Goal: Task Accomplishment & Management: Use online tool/utility

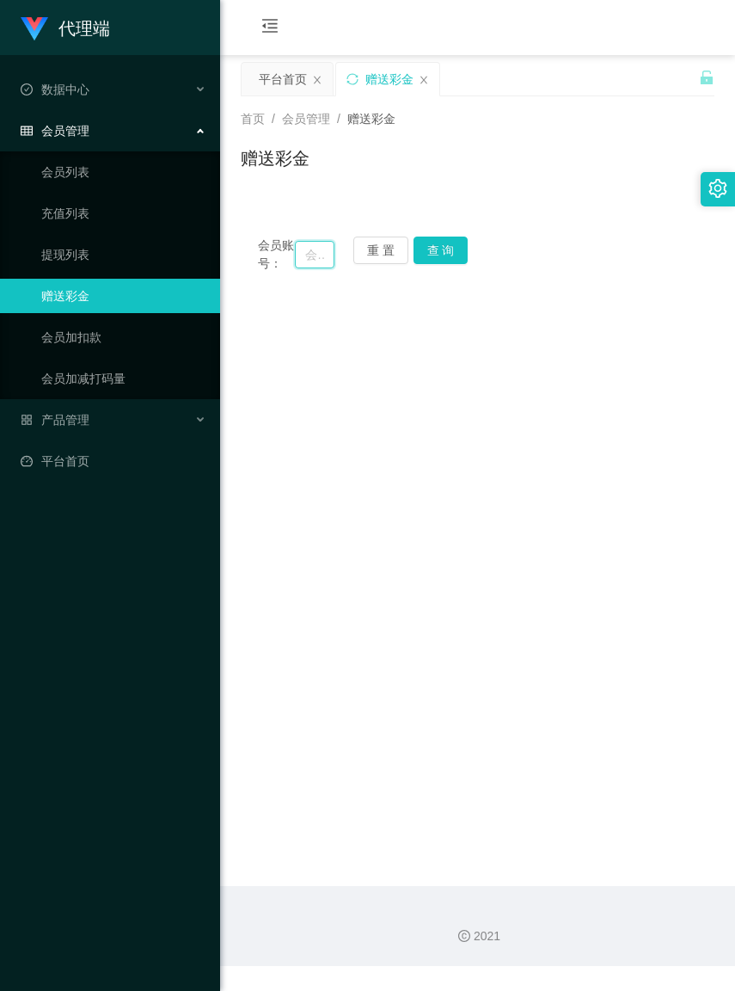
click at [308, 267] on input "text" at bounding box center [314, 255] width 39 height 28
click at [298, 264] on input "text" at bounding box center [314, 255] width 39 height 28
paste input "Chailingp"
type input "Chailingp"
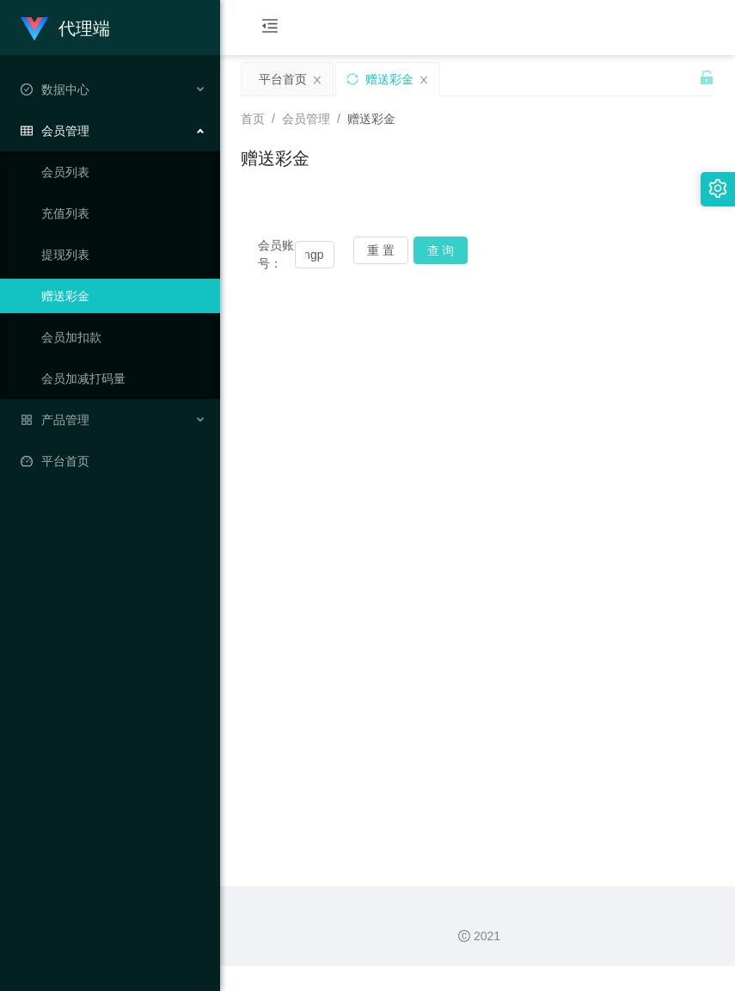
click at [443, 246] on button "查 询" at bounding box center [441, 251] width 55 height 28
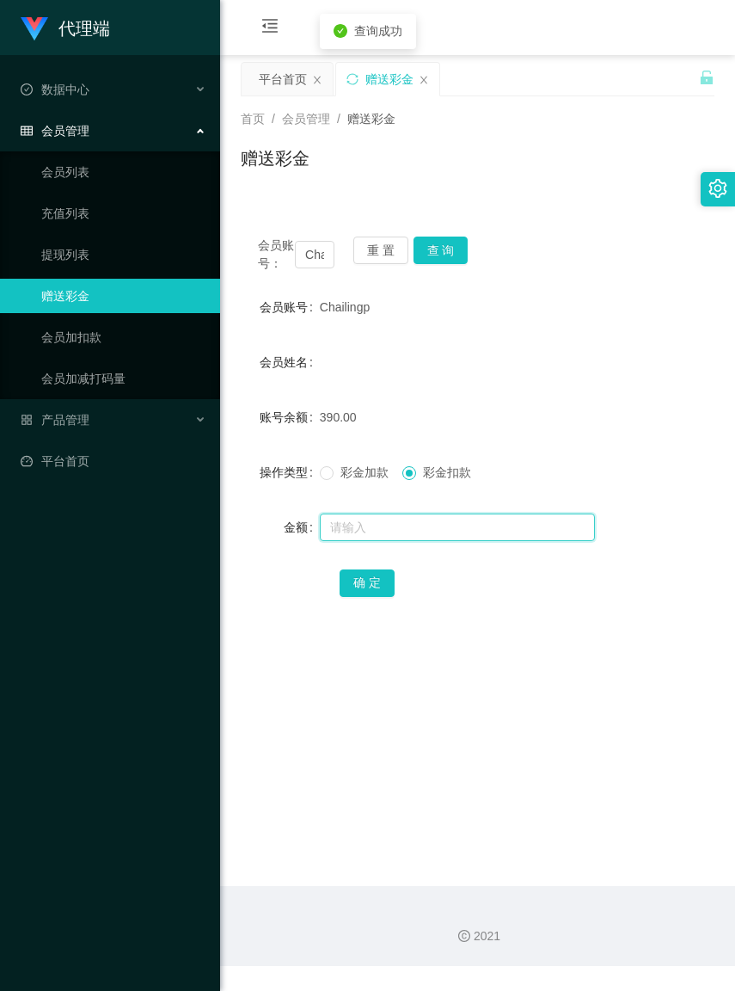
click at [419, 541] on input "text" at bounding box center [457, 527] width 275 height 28
type input "9"
type input "390"
click at [383, 596] on button "确 定" at bounding box center [367, 583] width 55 height 28
